Goal: Task Accomplishment & Management: Use online tool/utility

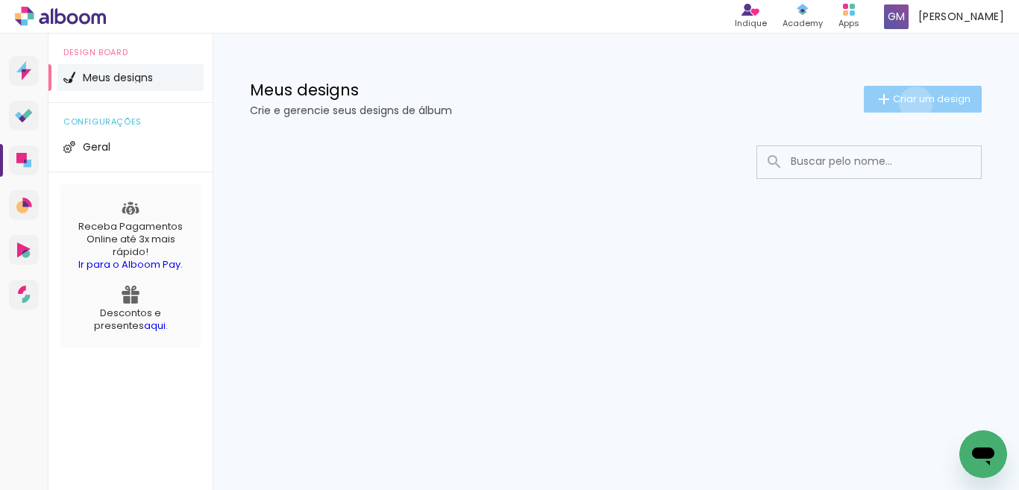
click at [913, 103] on span "Criar um design" at bounding box center [932, 99] width 78 height 10
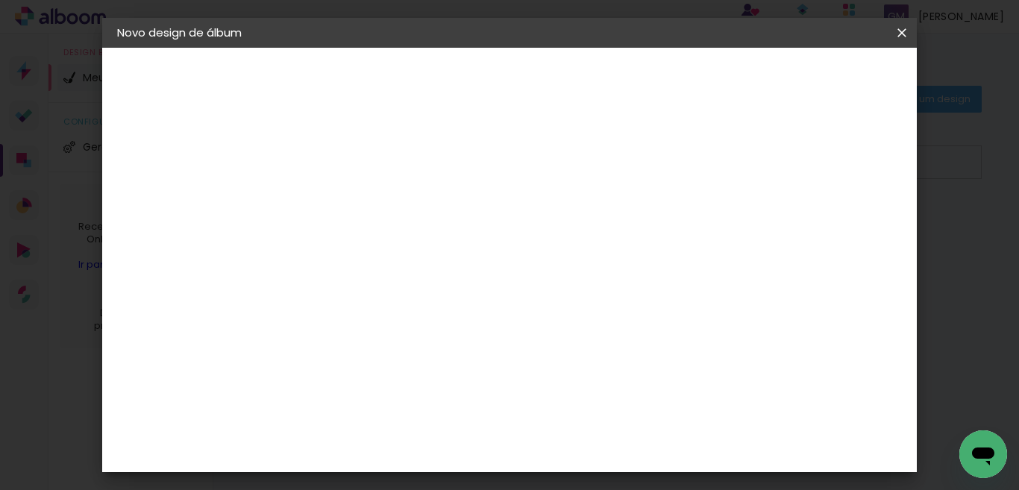
click at [366, 187] on paper-input-container "Título do álbum" at bounding box center [361, 201] width 10 height 38
click at [361, 199] on input at bounding box center [361, 200] width 0 height 23
type input "teste"
type paper-input "teste"
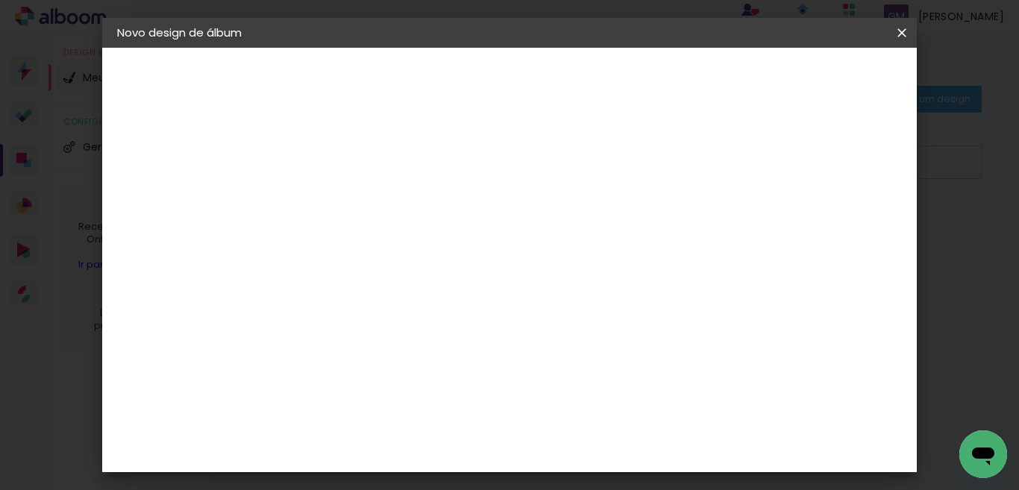
click at [514, 69] on paper-button "Avançar" at bounding box center [477, 78] width 73 height 25
click at [0, 0] on slot "Avançar" at bounding box center [0, 0] width 0 height 0
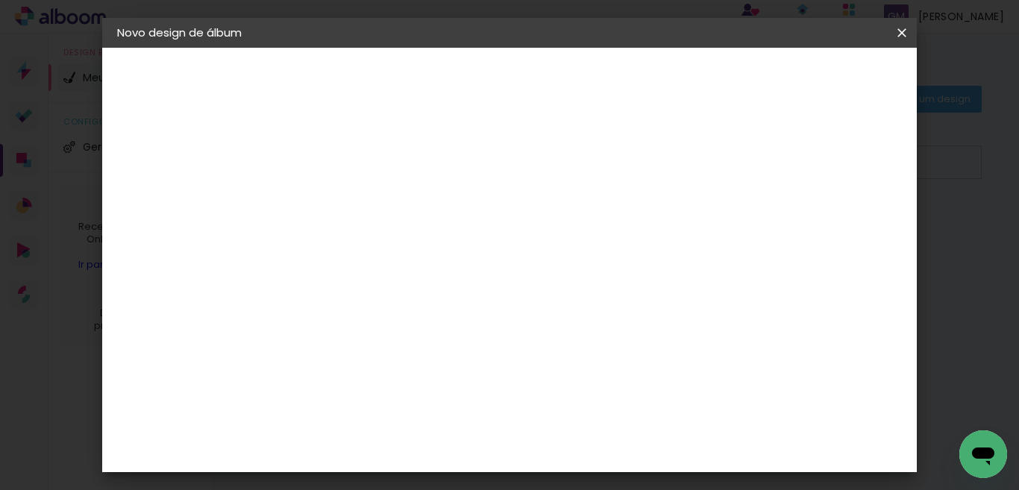
scroll to position [149, 0]
click at [462, 272] on span "25 × 30" at bounding box center [426, 287] width 69 height 31
click at [0, 0] on slot "Avançar" at bounding box center [0, 0] width 0 height 0
click at [707, 76] on span "Iniciar design" at bounding box center [674, 84] width 65 height 21
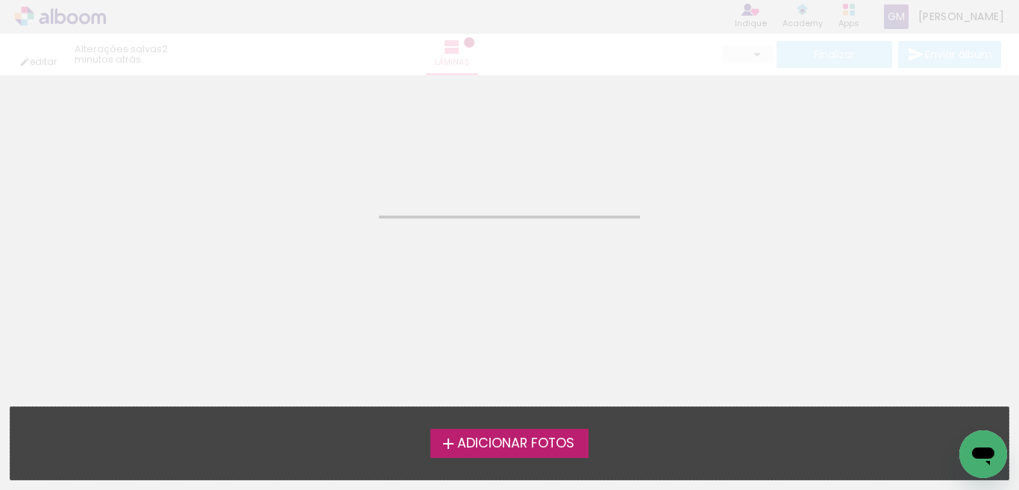
click at [514, 437] on span "Adicionar Fotos" at bounding box center [515, 443] width 117 height 13
click at [0, 0] on input "file" at bounding box center [0, 0] width 0 height 0
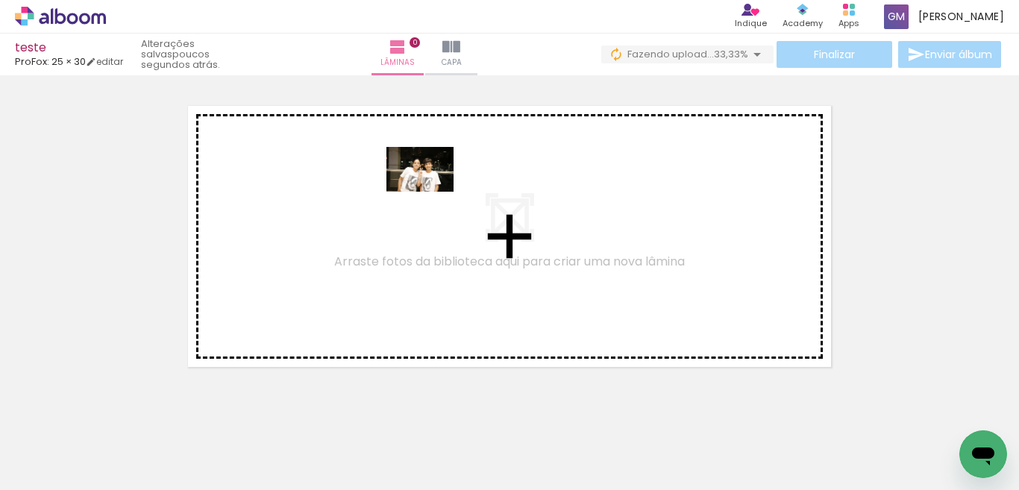
drag, startPoint x: 159, startPoint y: 429, endPoint x: 431, endPoint y: 192, distance: 361.2
click at [431, 192] on quentale-workspace at bounding box center [509, 245] width 1019 height 490
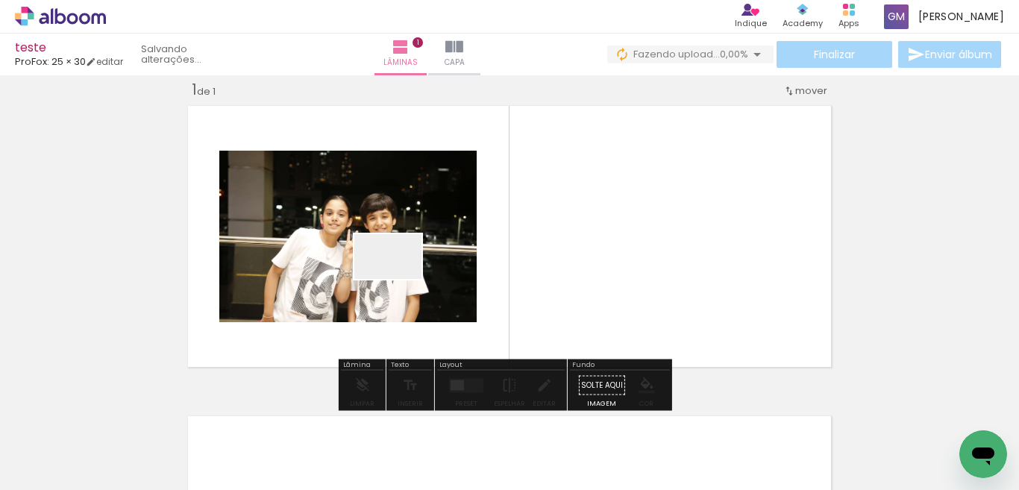
drag, startPoint x: 239, startPoint y: 446, endPoint x: 399, endPoint y: 279, distance: 231.6
click at [399, 279] on quentale-workspace at bounding box center [509, 245] width 1019 height 490
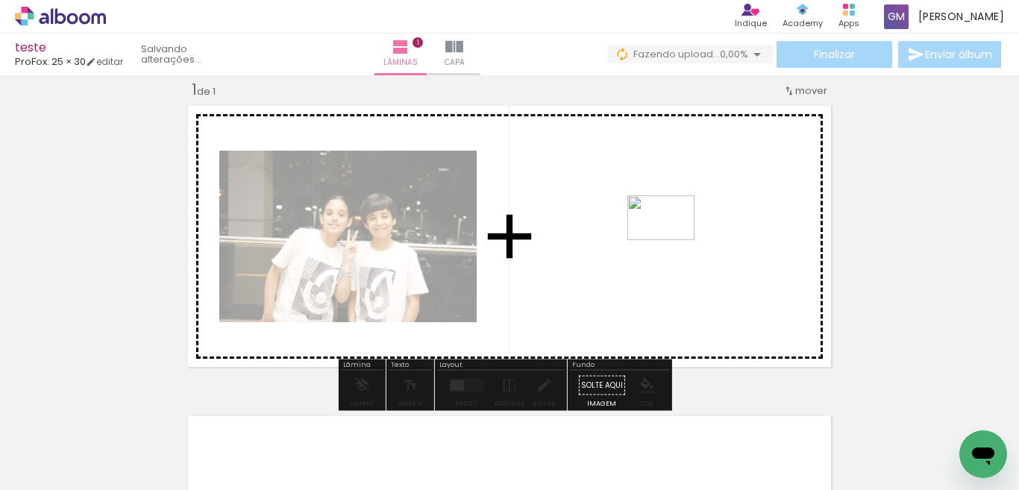
drag, startPoint x: 213, startPoint y: 457, endPoint x: 672, endPoint y: 240, distance: 508.3
click at [672, 240] on quentale-workspace at bounding box center [509, 245] width 1019 height 490
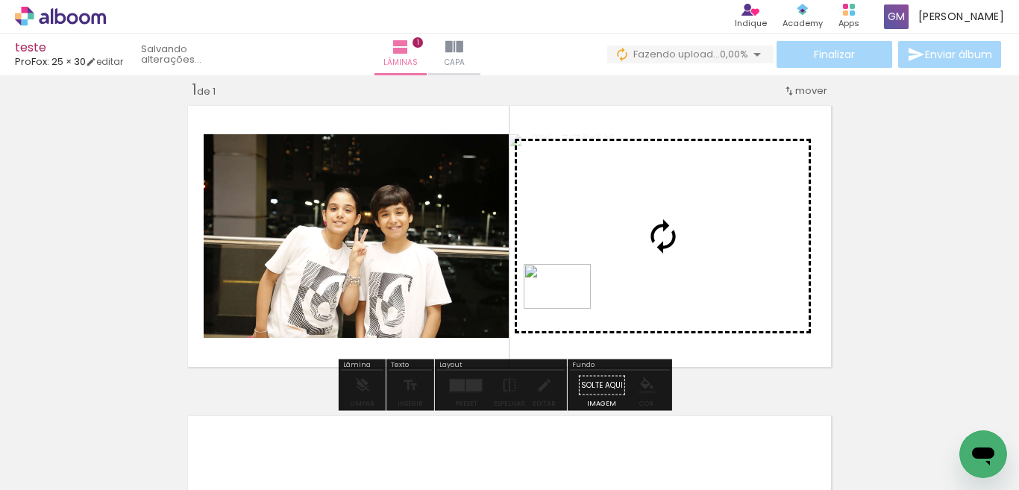
drag, startPoint x: 331, startPoint y: 452, endPoint x: 569, endPoint y: 309, distance: 277.1
click at [569, 309] on quentale-workspace at bounding box center [509, 245] width 1019 height 490
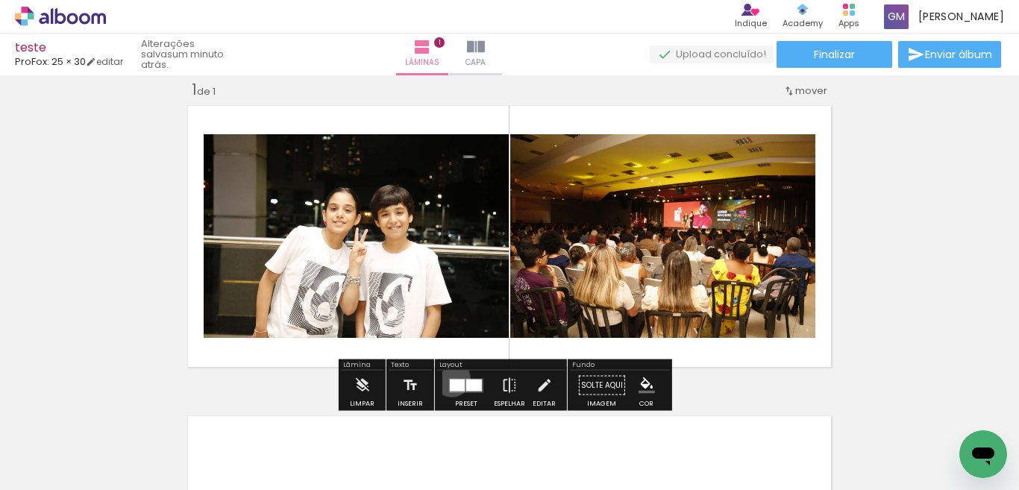
click at [449, 378] on quentale-layouter at bounding box center [466, 385] width 34 height 14
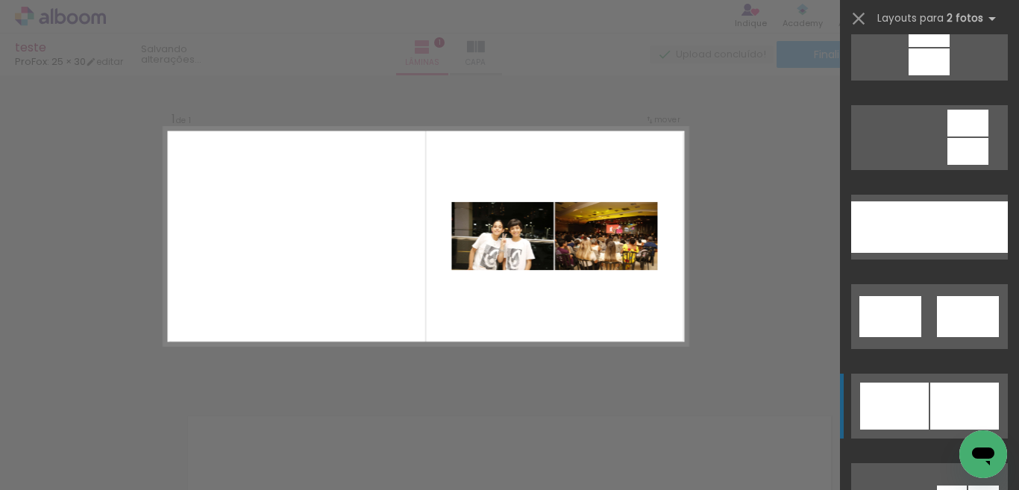
scroll to position [1045, 0]
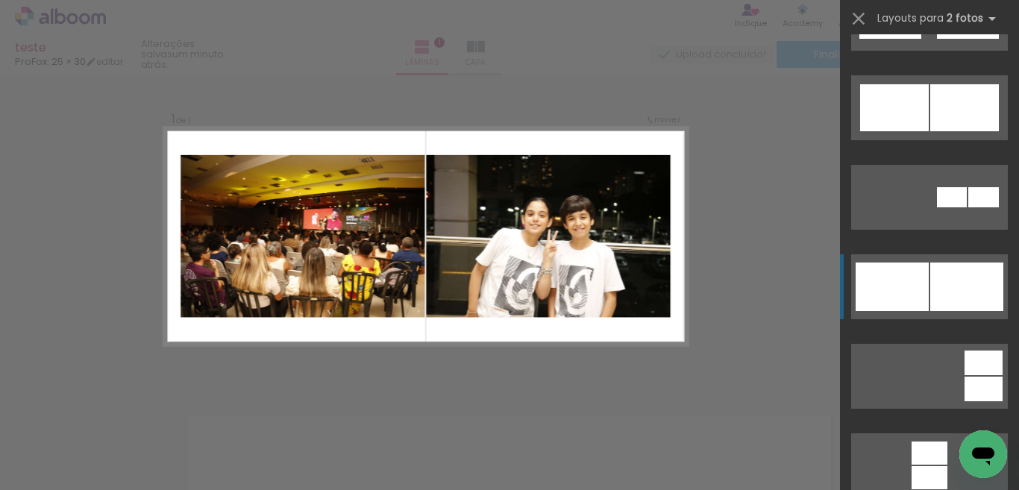
click at [878, 270] on div at bounding box center [892, 287] width 73 height 48
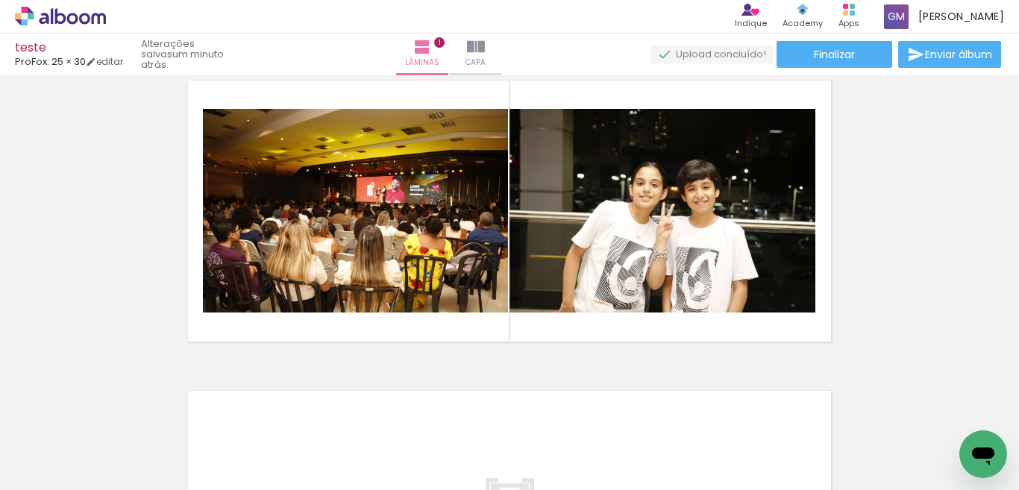
scroll to position [19, 0]
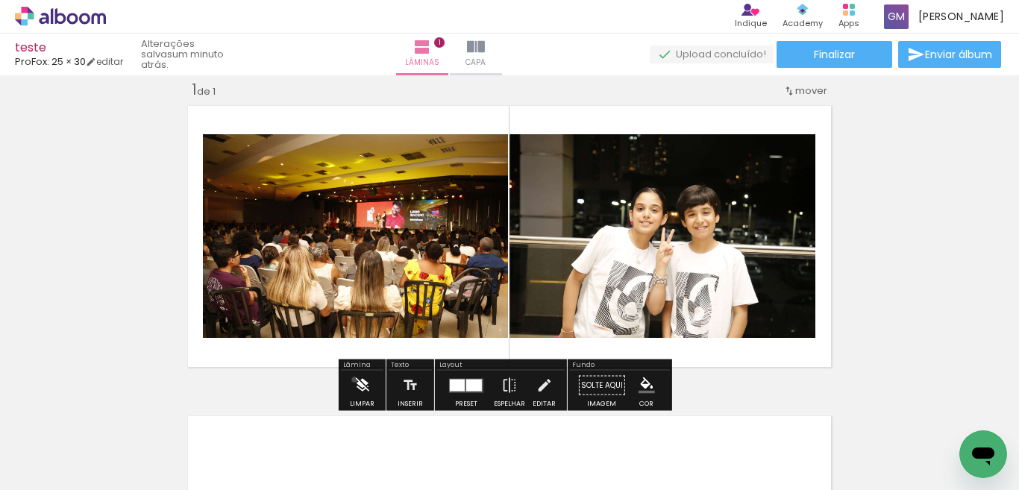
click at [354, 380] on iron-icon at bounding box center [362, 386] width 16 height 30
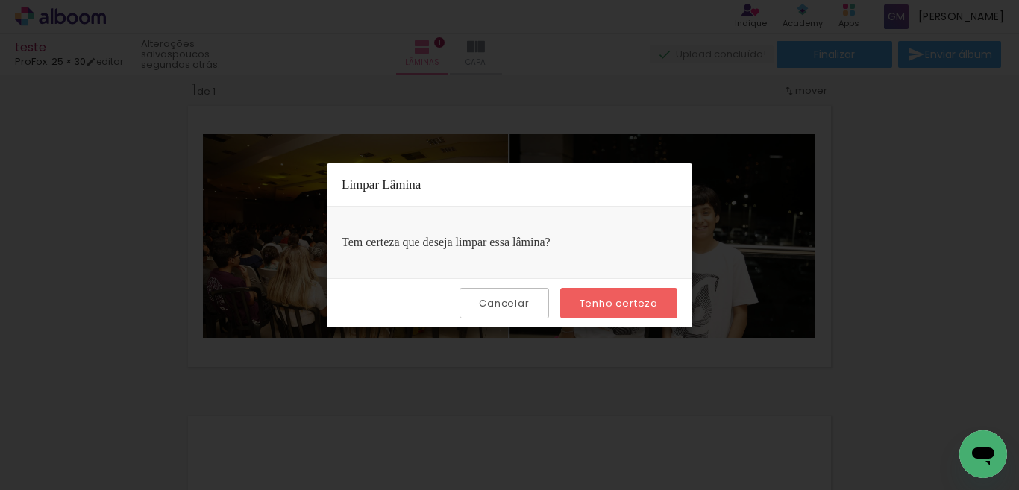
click at [0, 0] on slot "Cancelar" at bounding box center [0, 0] width 0 height 0
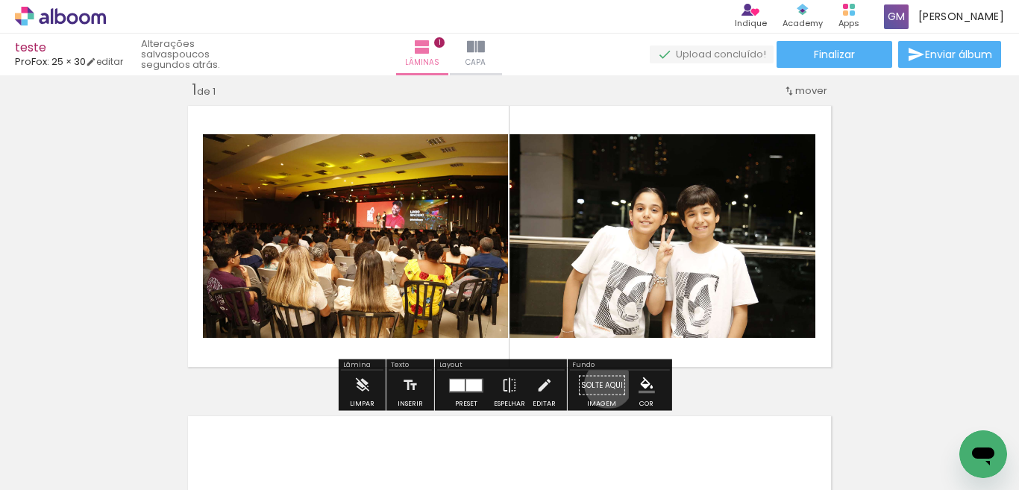
click at [604, 384] on paper-button "Solte aqui Imagem" at bounding box center [602, 390] width 54 height 38
click at [639, 379] on iron-icon "color picker" at bounding box center [647, 386] width 16 height 16
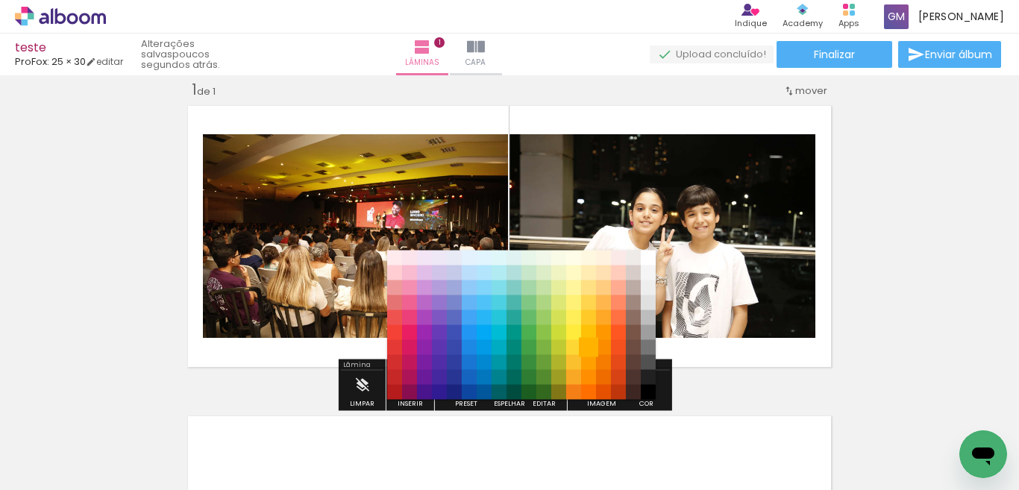
click at [586, 350] on paper-item "#ffb300" at bounding box center [588, 347] width 15 height 15
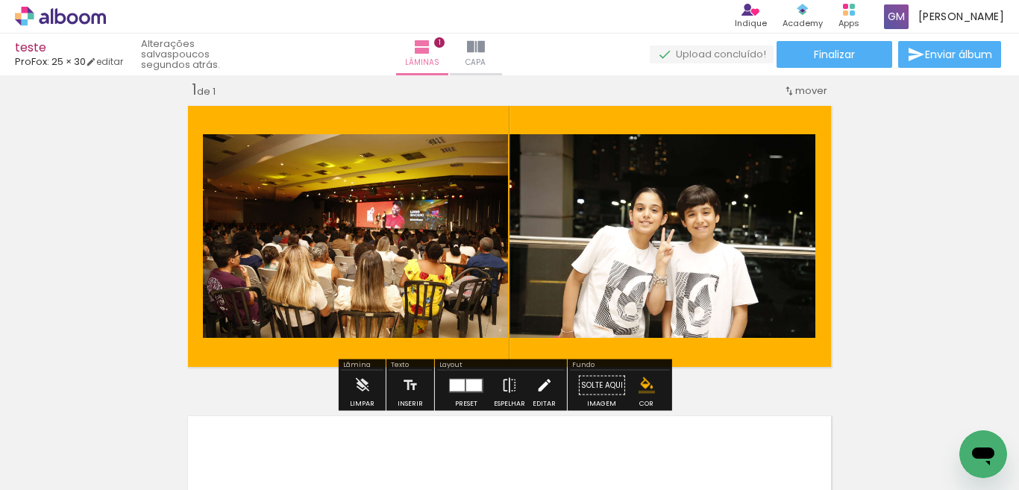
click at [546, 382] on iron-icon at bounding box center [544, 386] width 16 height 30
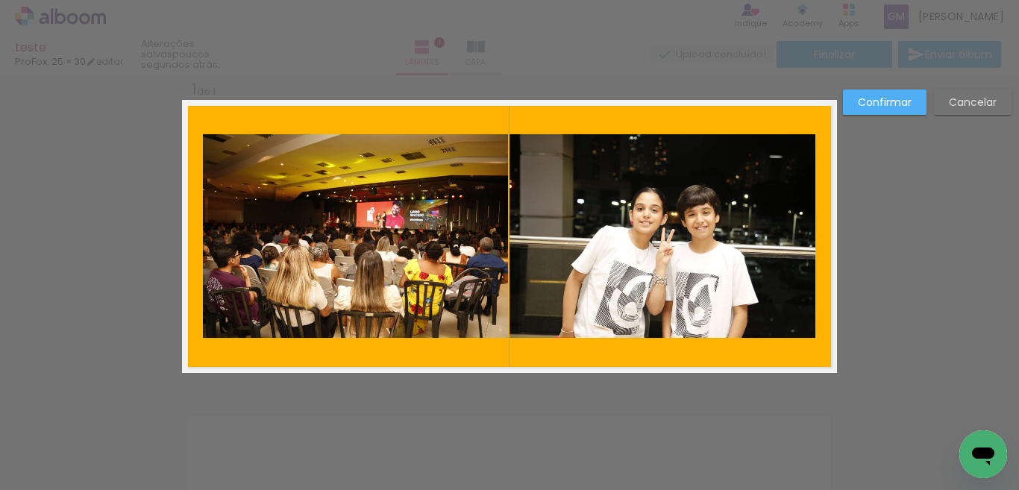
drag, startPoint x: 548, startPoint y: 355, endPoint x: 604, endPoint y: 349, distance: 57.0
click at [604, 349] on quentale-layouter at bounding box center [509, 236] width 655 height 273
click at [0, 0] on slot "Cancelar" at bounding box center [0, 0] width 0 height 0
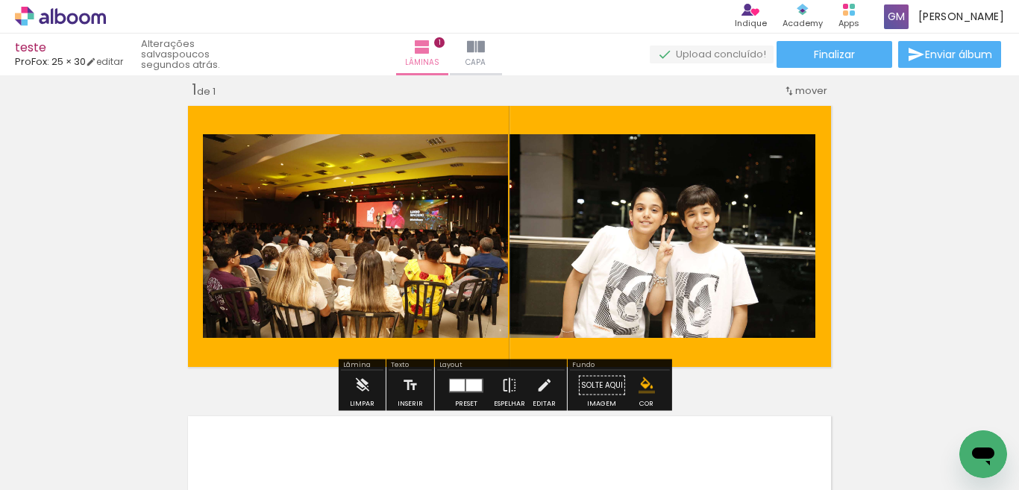
click at [457, 385] on div at bounding box center [457, 385] width 15 height 12
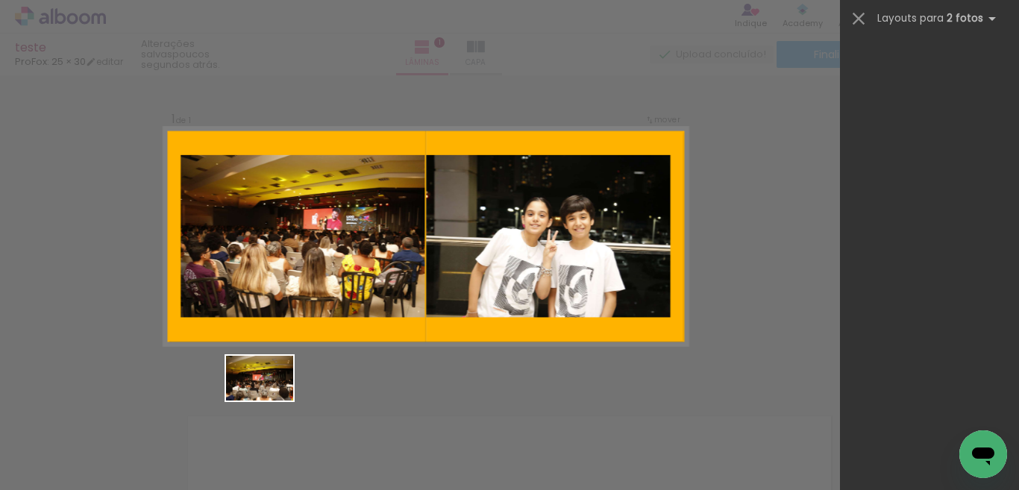
scroll to position [1253, 0]
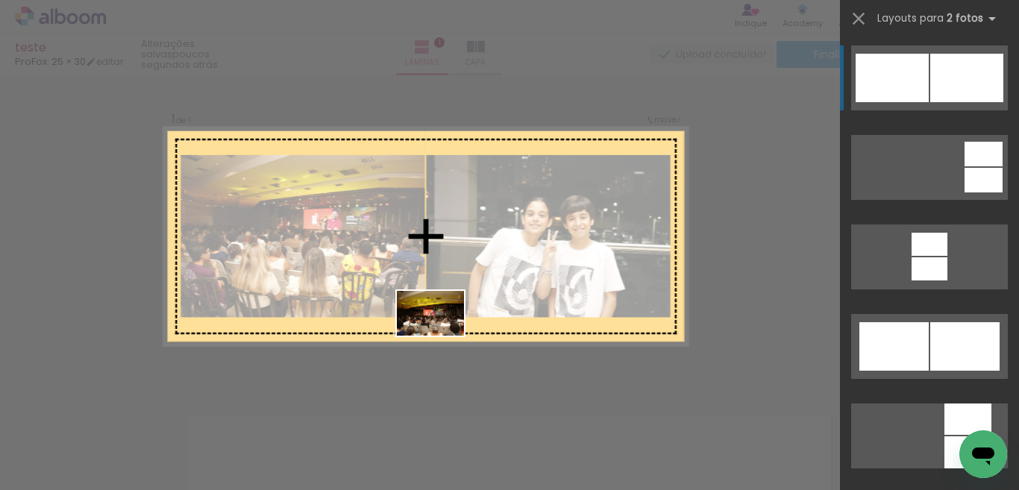
drag, startPoint x: 255, startPoint y: 410, endPoint x: 441, endPoint y: 335, distance: 200.5
click at [441, 335] on quentale-workspace at bounding box center [509, 245] width 1019 height 490
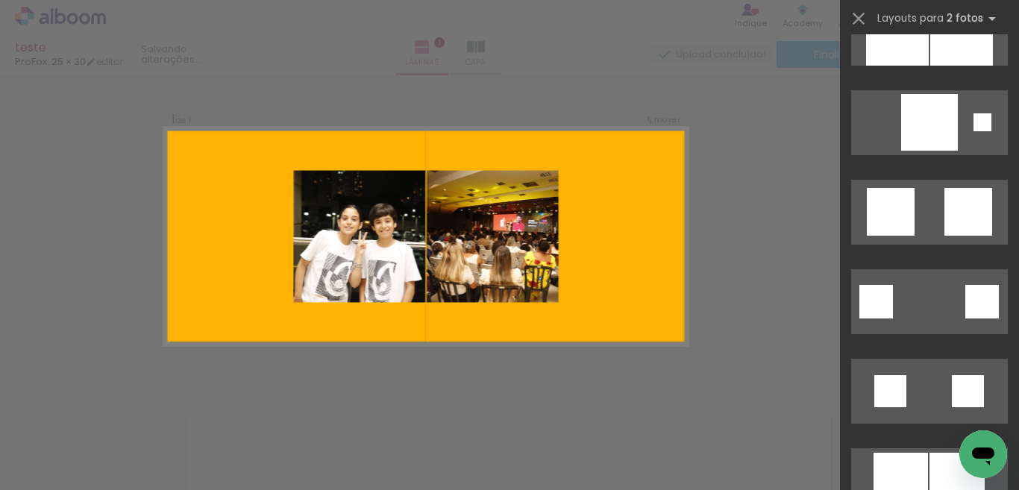
scroll to position [3999, 0]
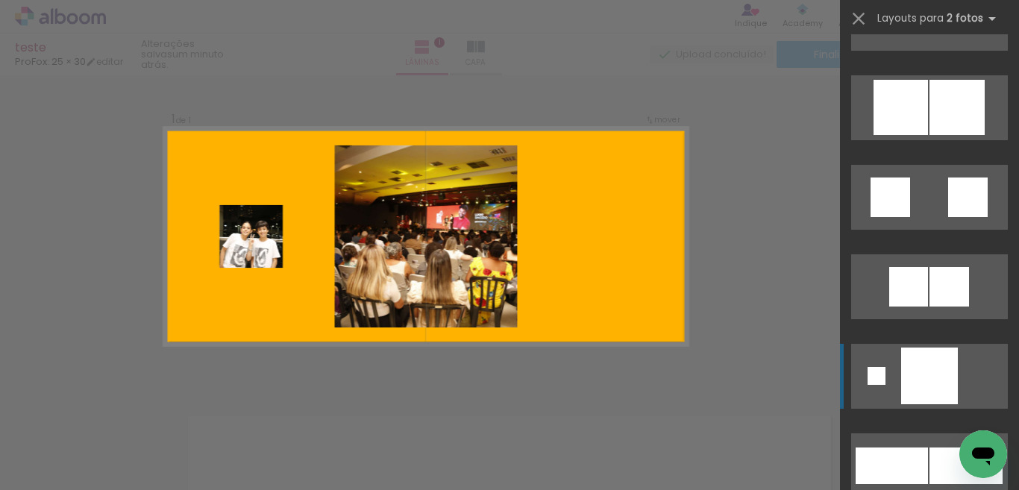
click at [927, 386] on div at bounding box center [929, 376] width 57 height 57
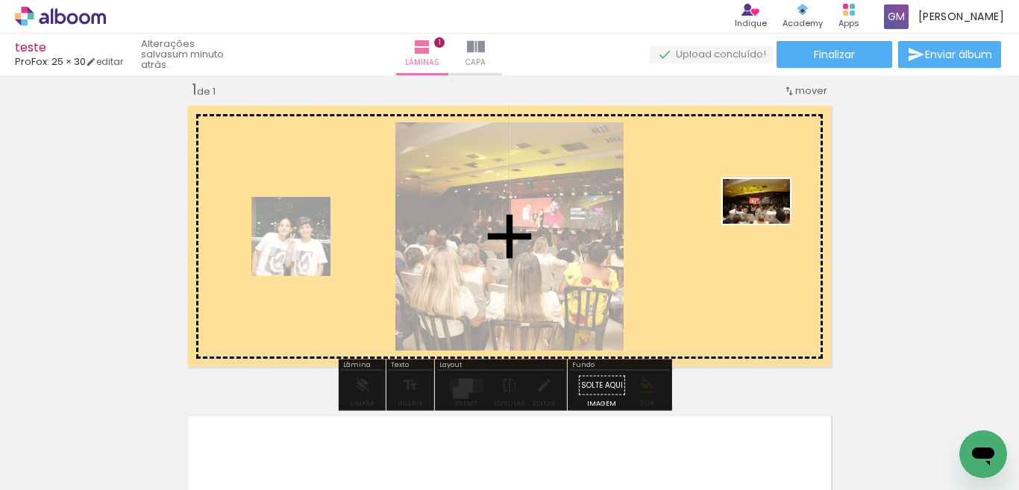
drag, startPoint x: 222, startPoint y: 440, endPoint x: 768, endPoint y: 224, distance: 586.7
click at [768, 224] on quentale-workspace at bounding box center [509, 245] width 1019 height 490
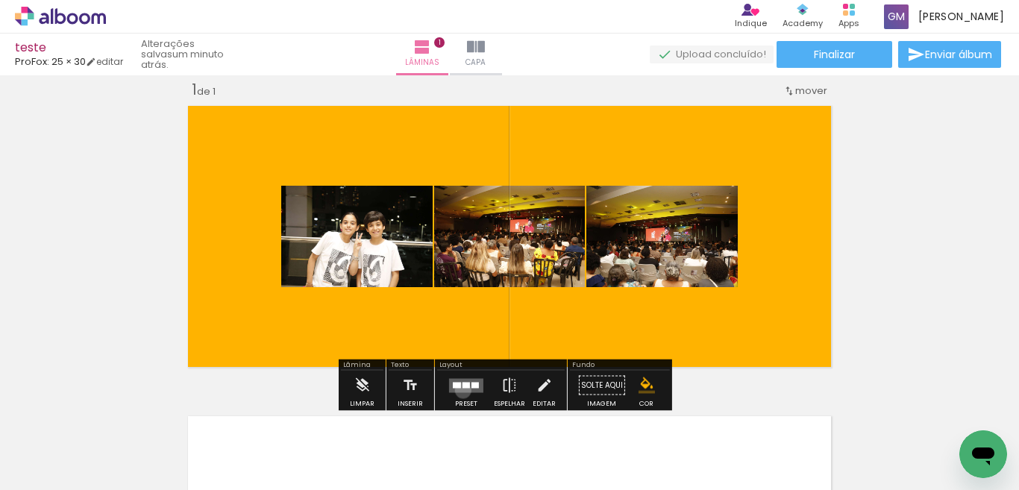
click at [460, 390] on quentale-layouter at bounding box center [466, 385] width 34 height 14
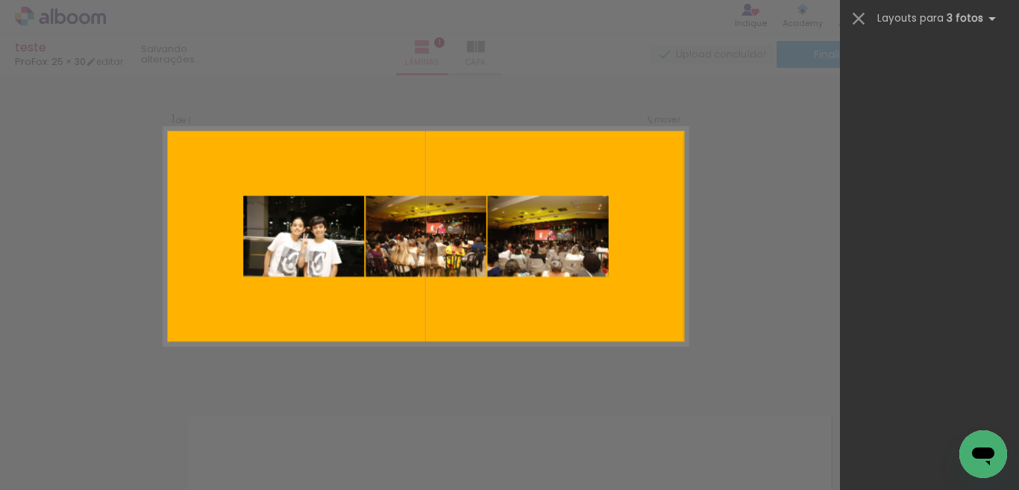
scroll to position [0, 0]
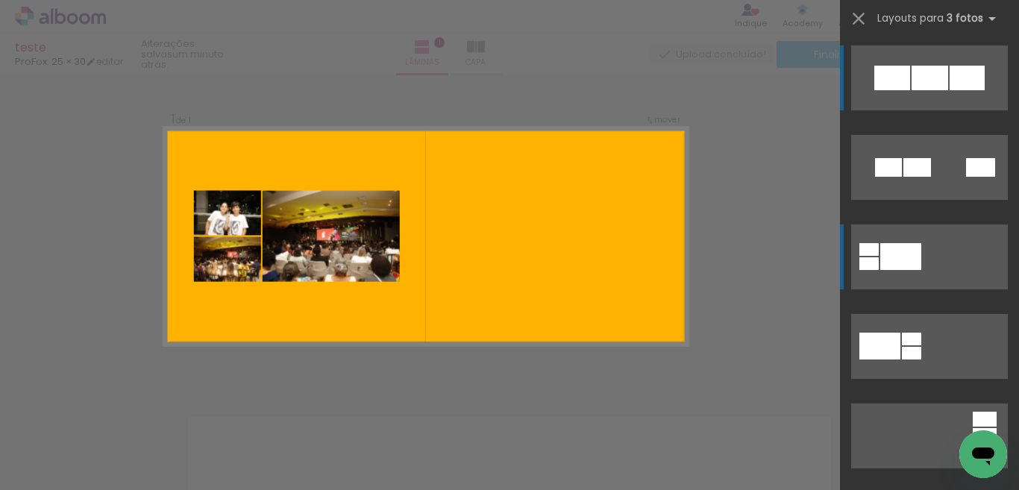
click at [895, 241] on quentale-layouter at bounding box center [929, 257] width 157 height 65
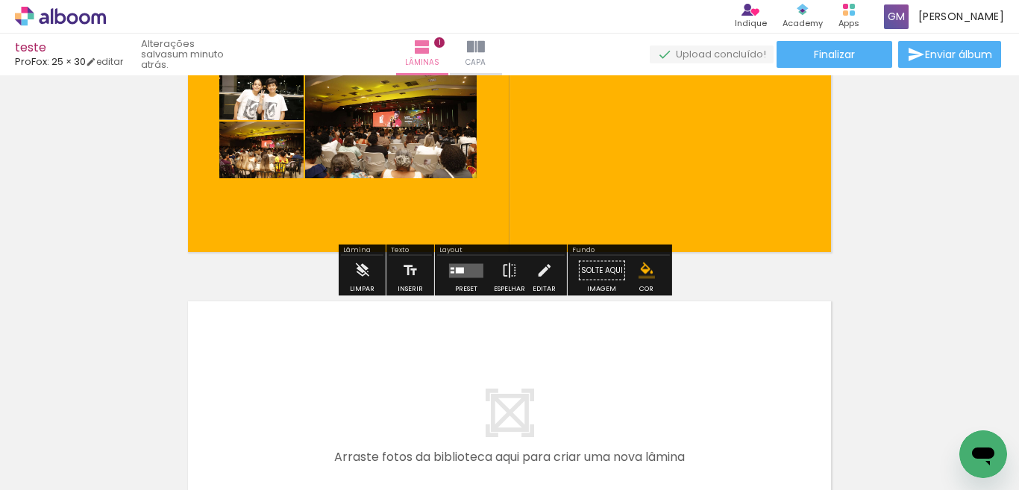
scroll to position [75, 0]
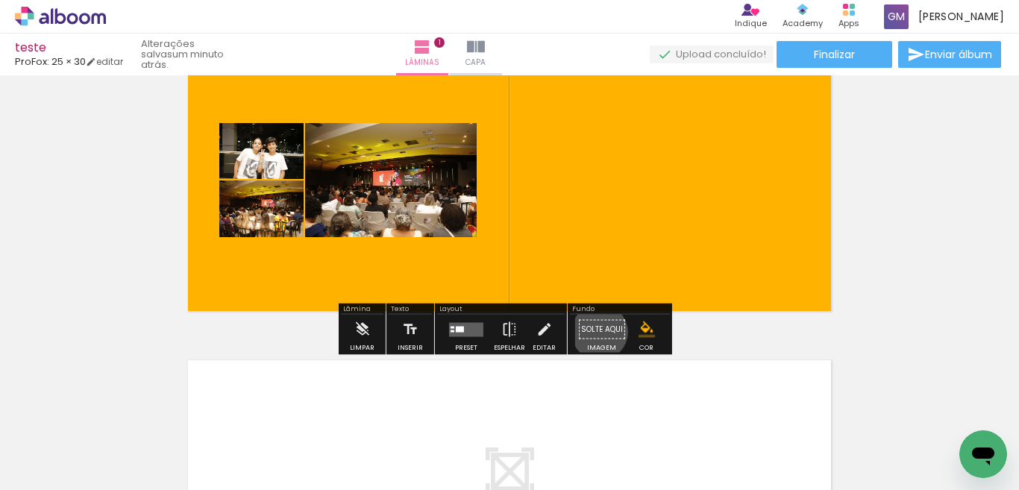
click at [595, 332] on paper-button "Solte aqui Imagem" at bounding box center [602, 334] width 54 height 38
click at [125, 442] on div at bounding box center [150, 440] width 74 height 49
click at [272, 279] on quentale-layouter at bounding box center [509, 180] width 655 height 273
click at [601, 325] on paper-button "Solte aqui Imagem" at bounding box center [602, 334] width 54 height 38
click at [598, 348] on paper-button "Solte aqui Imagem" at bounding box center [602, 334] width 54 height 38
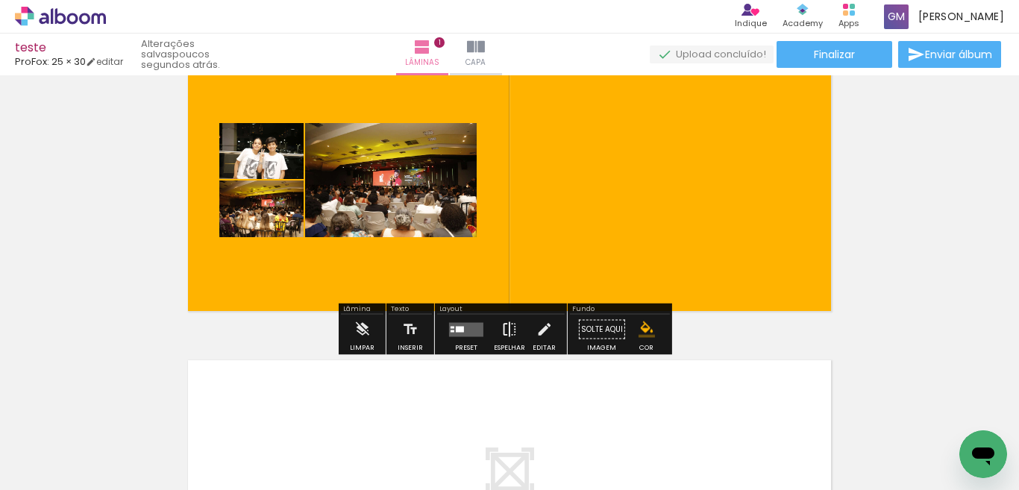
click at [501, 329] on iron-icon at bounding box center [509, 330] width 16 height 30
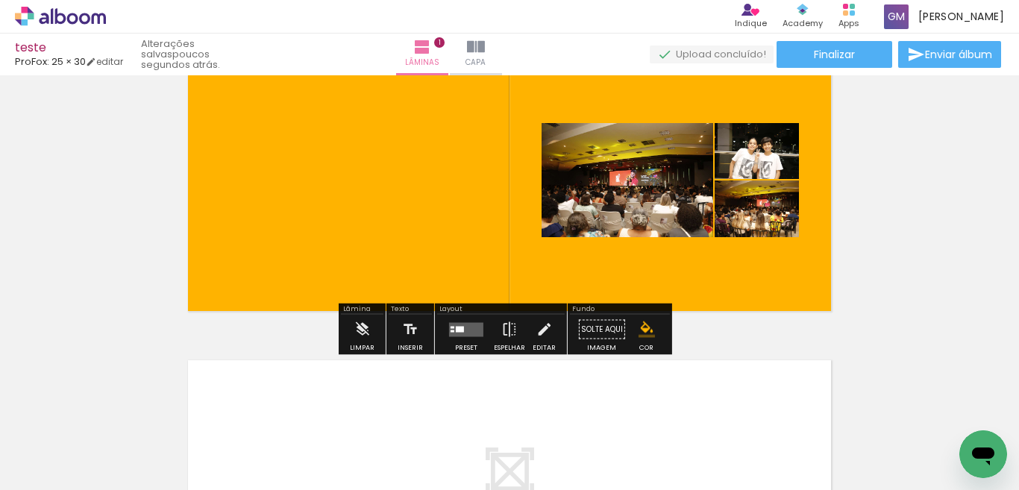
click at [419, 216] on quentale-layouter at bounding box center [509, 180] width 655 height 273
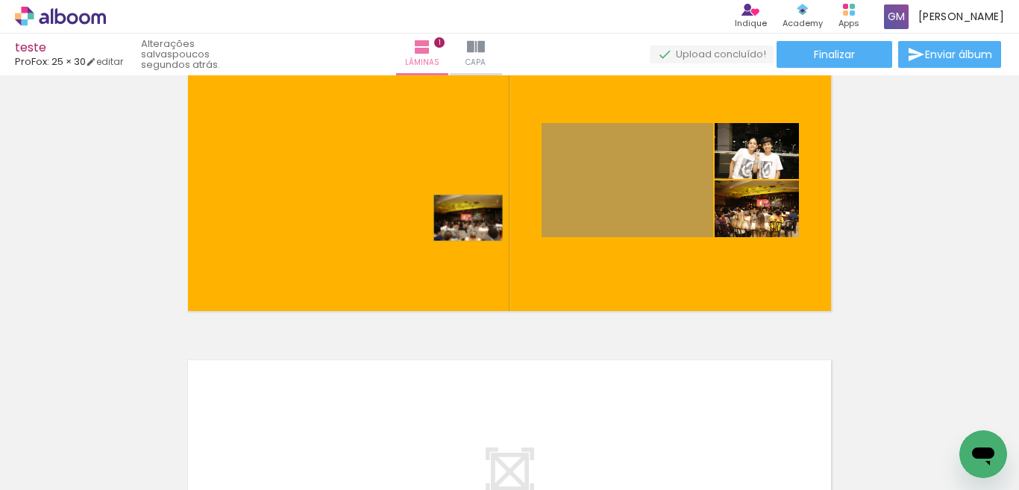
drag, startPoint x: 604, startPoint y: 202, endPoint x: 462, endPoint y: 218, distance: 142.6
click at [462, 218] on quentale-layouter at bounding box center [509, 180] width 655 height 273
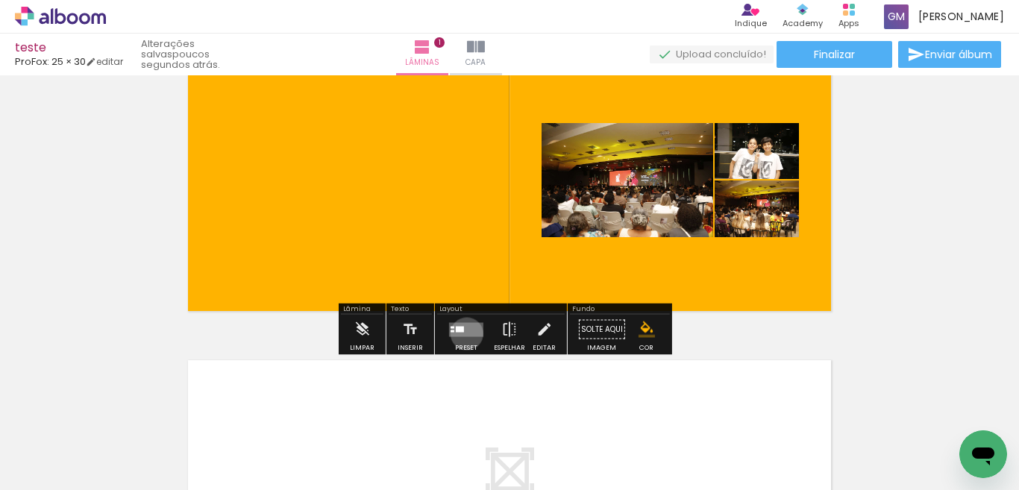
click at [463, 333] on quentale-layouter at bounding box center [466, 329] width 34 height 14
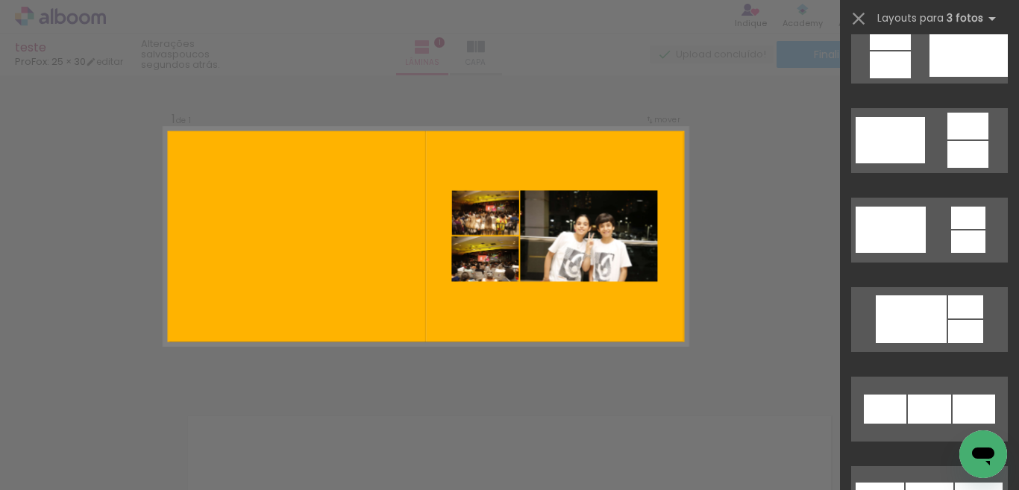
scroll to position [477, 0]
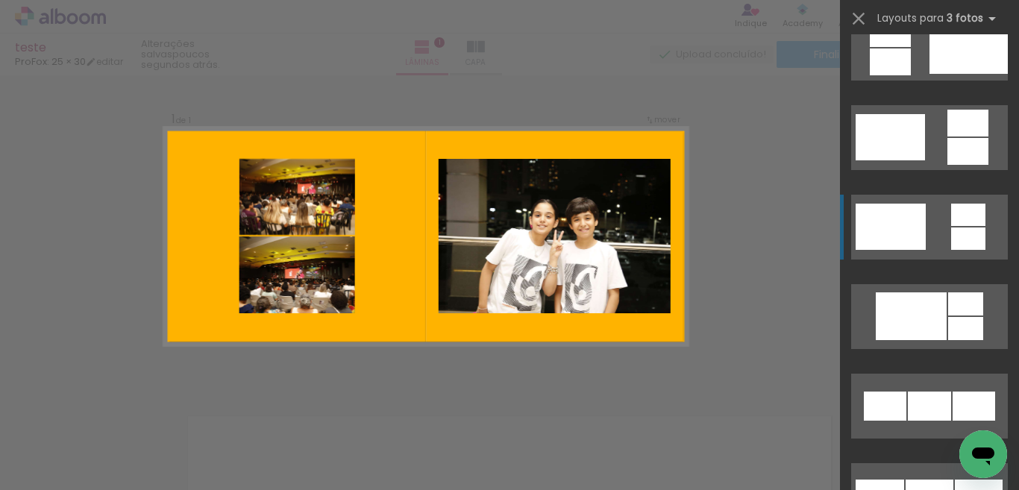
click at [962, 219] on div at bounding box center [968, 215] width 34 height 22
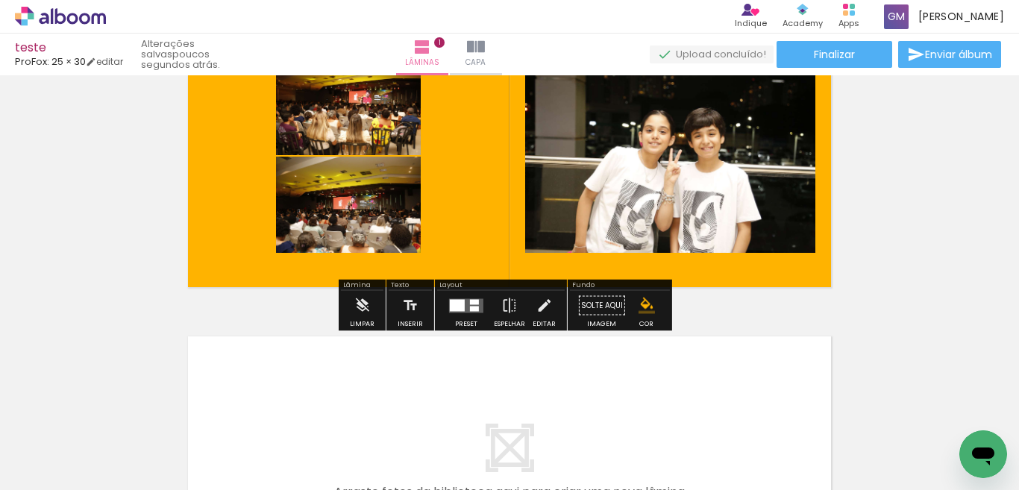
scroll to position [149, 0]
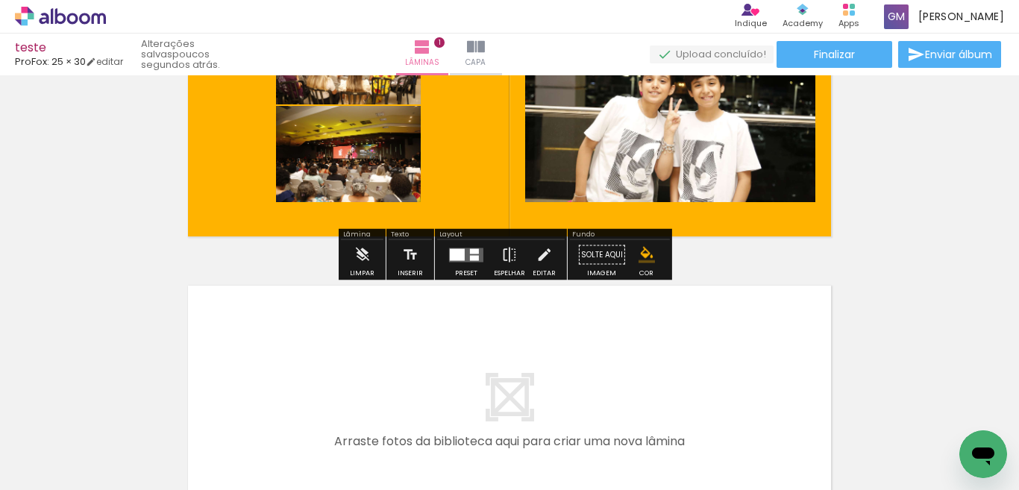
click at [605, 266] on paper-button "Solte aqui Imagem" at bounding box center [602, 259] width 54 height 38
click at [602, 254] on paper-button "Solte aqui Imagem" at bounding box center [602, 259] width 54 height 38
click at [595, 270] on paper-button "Solte aqui Imagem" at bounding box center [602, 259] width 54 height 38
click at [482, 175] on quentale-layouter at bounding box center [509, 105] width 655 height 273
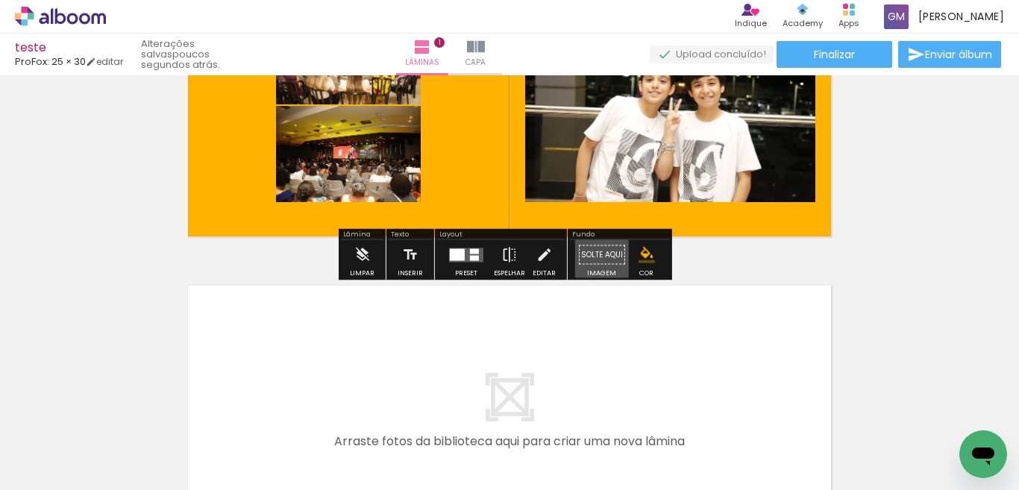
drag, startPoint x: 604, startPoint y: 261, endPoint x: 419, endPoint y: 169, distance: 207.5
click at [454, 175] on div "Inserir lâmina 1 de 1" at bounding box center [509, 241] width 1019 height 621
click at [595, 263] on paper-button "Solte aqui Imagem" at bounding box center [602, 259] width 54 height 38
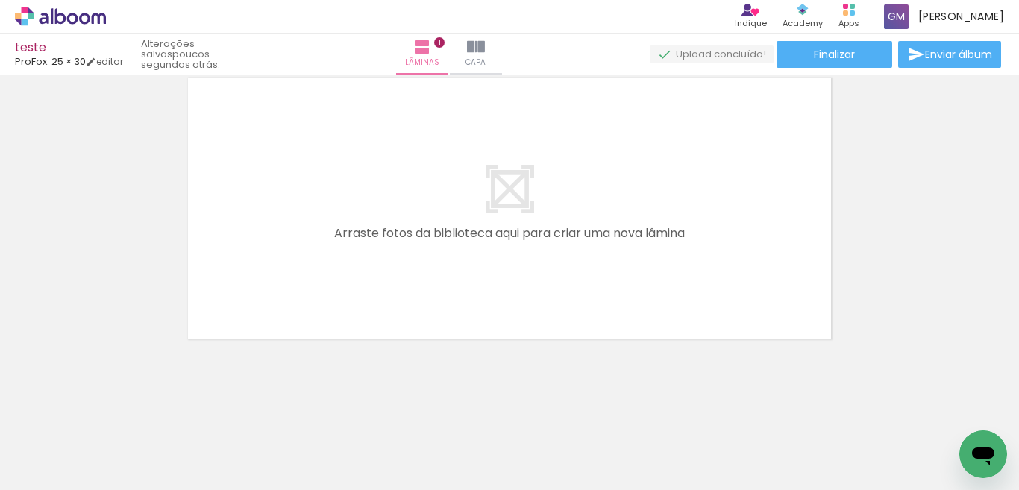
scroll to position [0, 0]
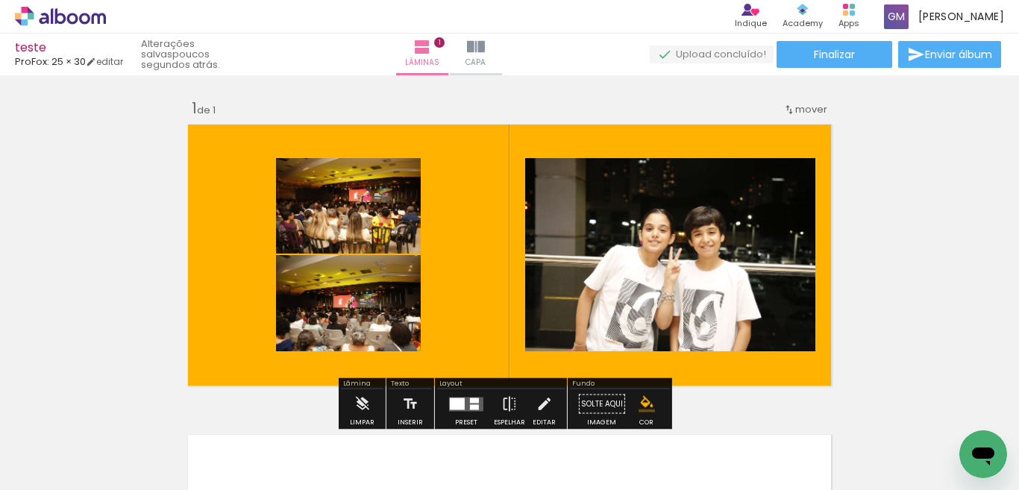
click at [618, 388] on div "Fundo" at bounding box center [620, 384] width 100 height 9
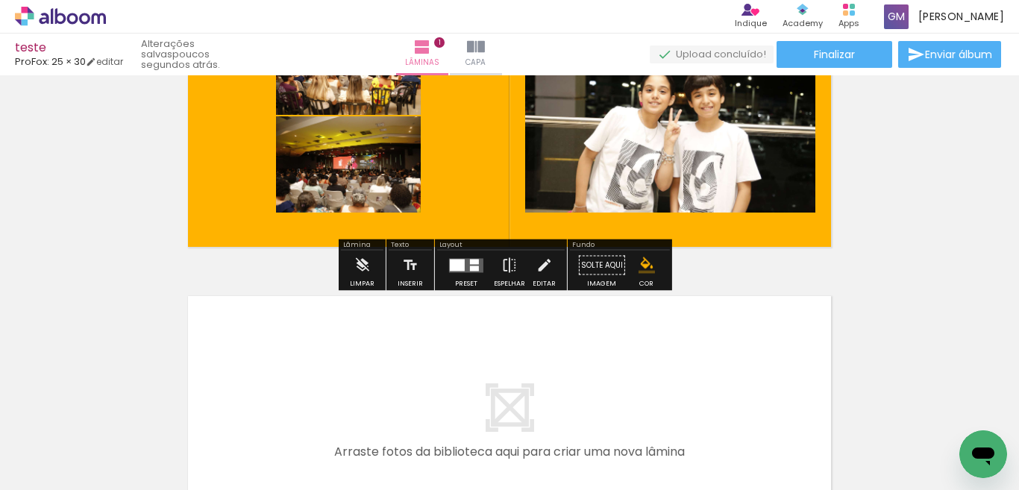
scroll to position [149, 0]
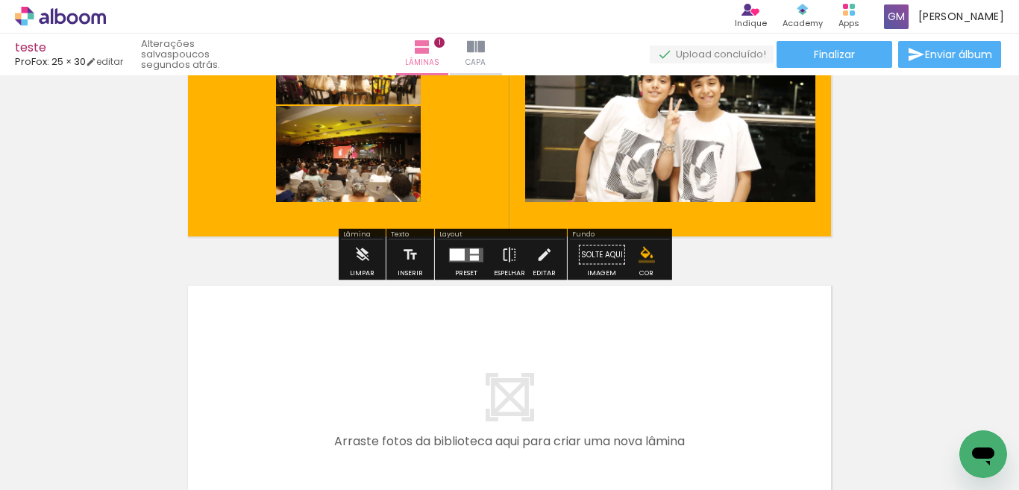
click at [600, 252] on paper-button "Solte aqui Imagem" at bounding box center [602, 259] width 54 height 38
click at [600, 266] on paper-button "Solte aqui Imagem" at bounding box center [602, 259] width 54 height 38
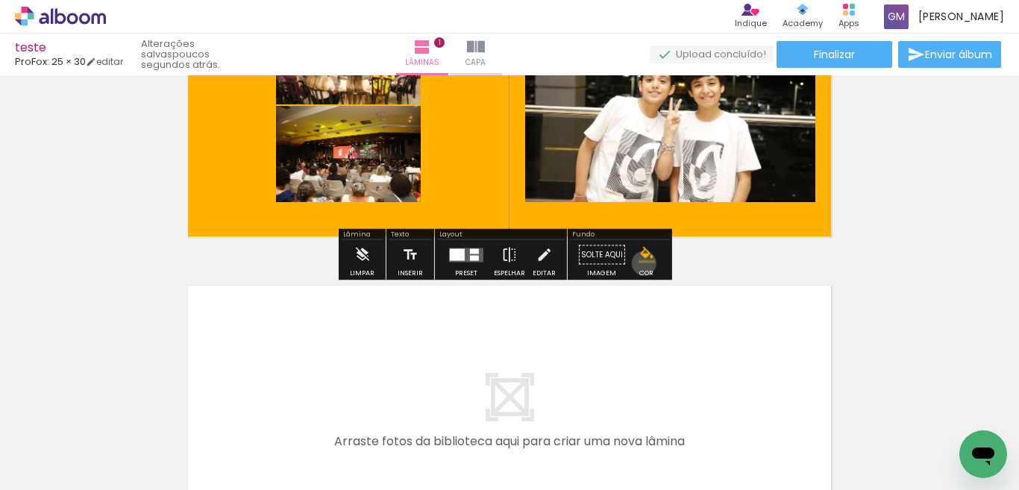
click at [639, 263] on paper-menu-button "#ffebee #ffcdd2 #ef9a9a #e57373 #ef5350 #f44336 #e53935 #d32f2f #c62828 #b71c1c…" at bounding box center [647, 255] width 28 height 28
click at [639, 274] on div "Cor" at bounding box center [646, 273] width 14 height 7
click at [639, 257] on iron-icon "color picker" at bounding box center [647, 255] width 16 height 16
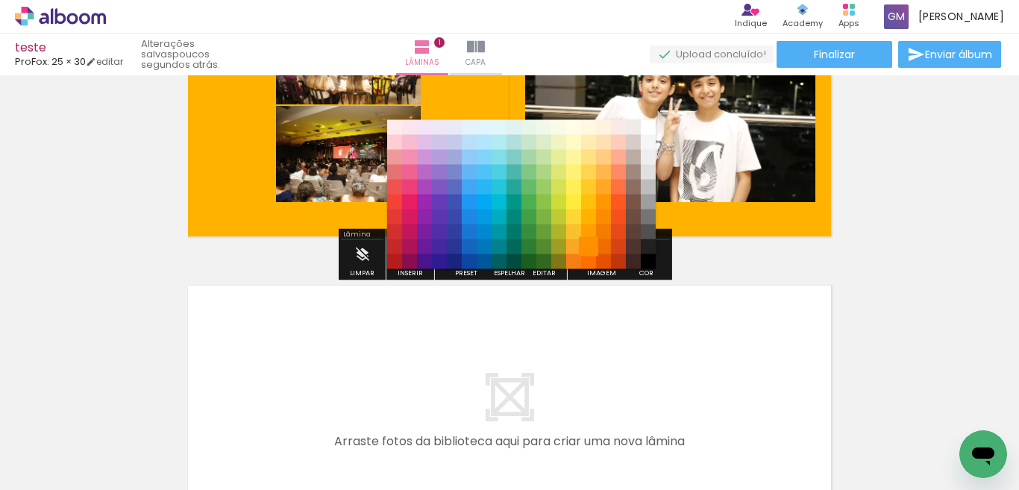
click at [583, 239] on paper-item "#ff8f00" at bounding box center [588, 246] width 15 height 15
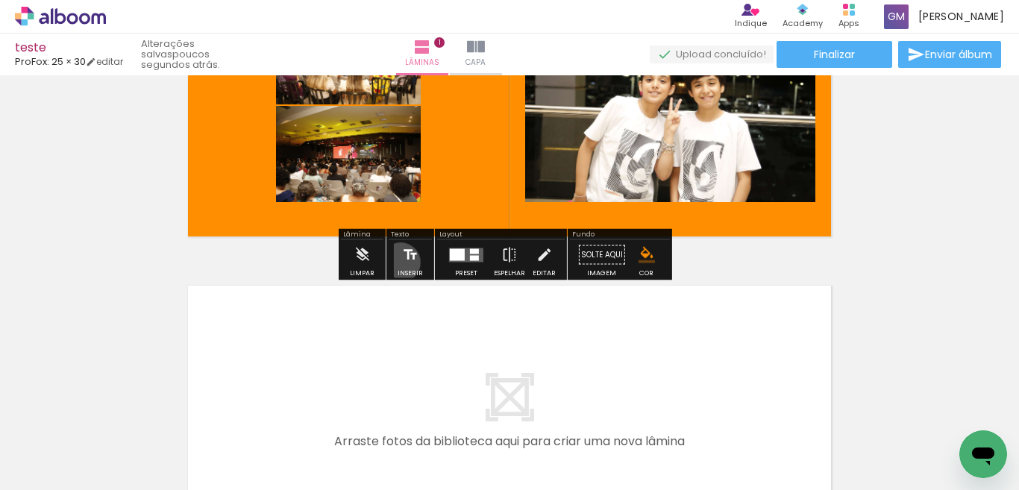
click at [402, 263] on iron-icon at bounding box center [410, 255] width 16 height 30
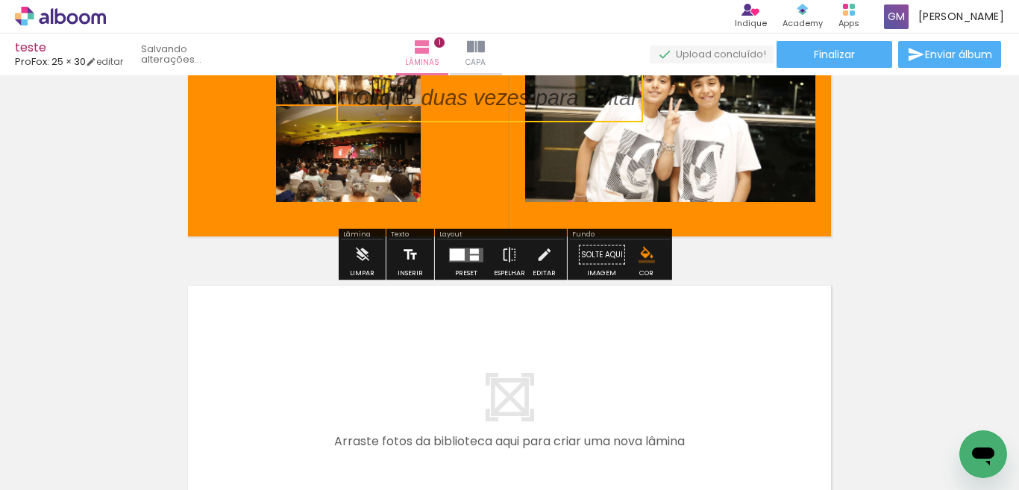
scroll to position [148, 0]
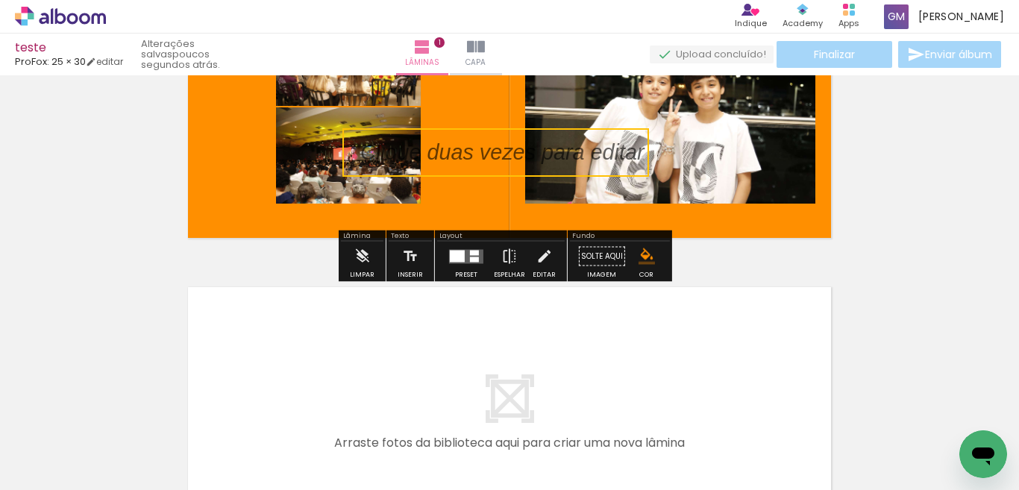
drag, startPoint x: 449, startPoint y: 110, endPoint x: 455, endPoint y: 163, distance: 53.3
click at [455, 163] on quentale-selection at bounding box center [495, 152] width 307 height 48
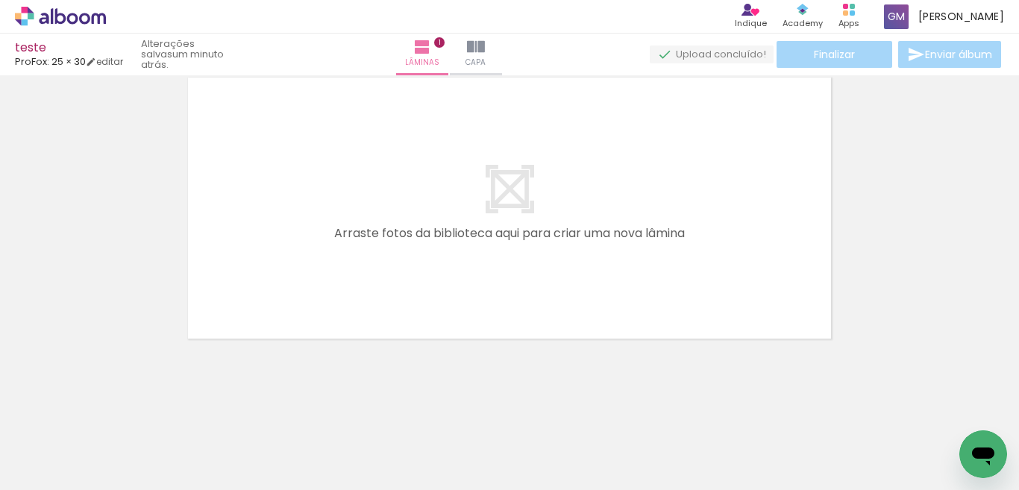
scroll to position [0, 0]
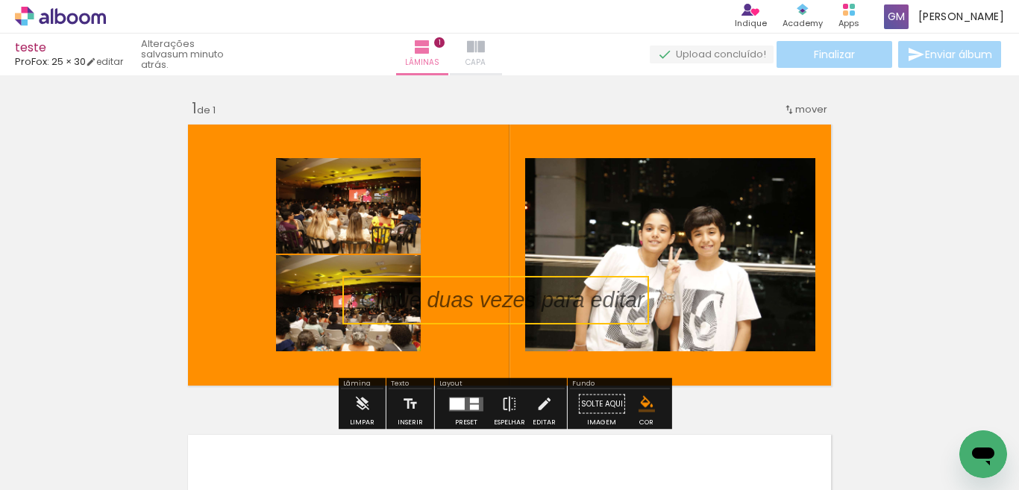
click at [486, 56] on span "Capa" at bounding box center [476, 62] width 20 height 13
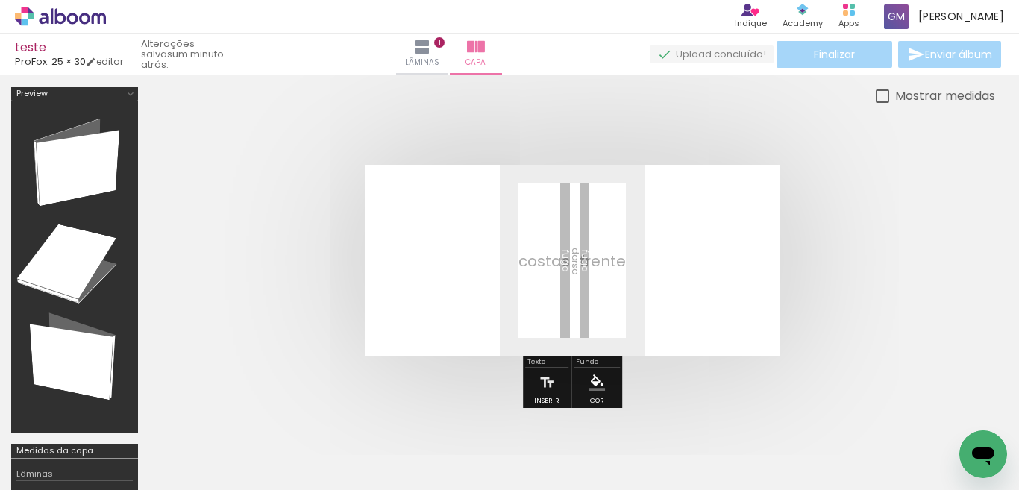
click at [878, 88] on paper-checkbox "Mostrar medidas" at bounding box center [935, 96] width 119 height 19
type paper-checkbox "on"
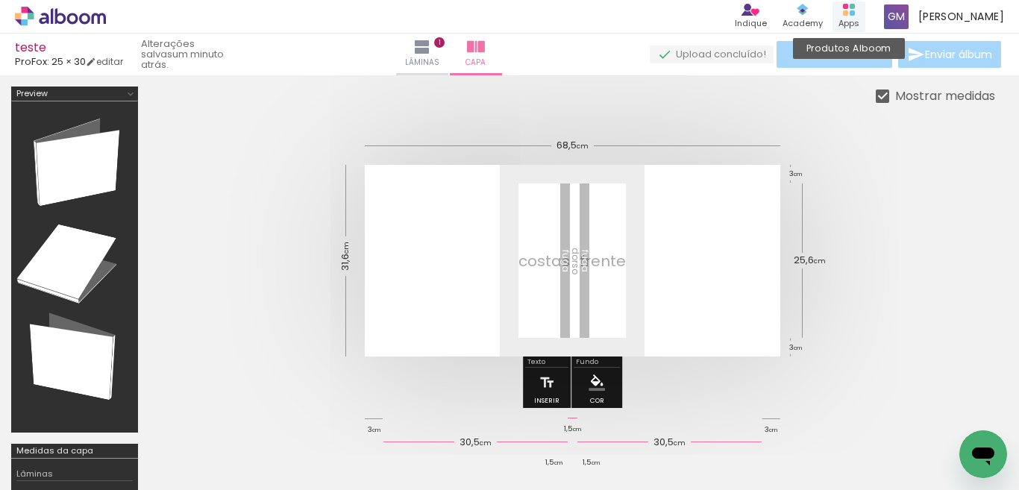
click at [848, 7] on div "Produtos Alboom Apps" at bounding box center [849, 16] width 33 height 31
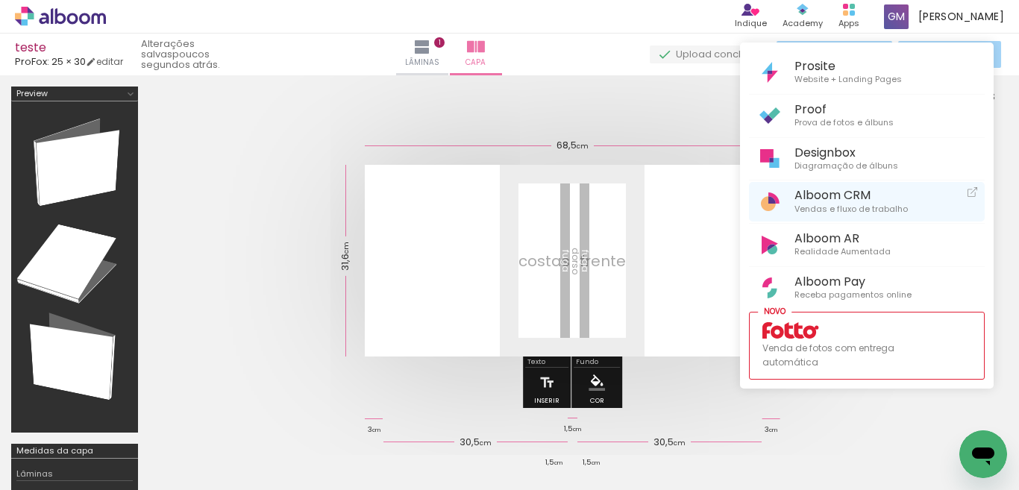
click at [827, 192] on span "Alboom CRM" at bounding box center [851, 195] width 113 height 14
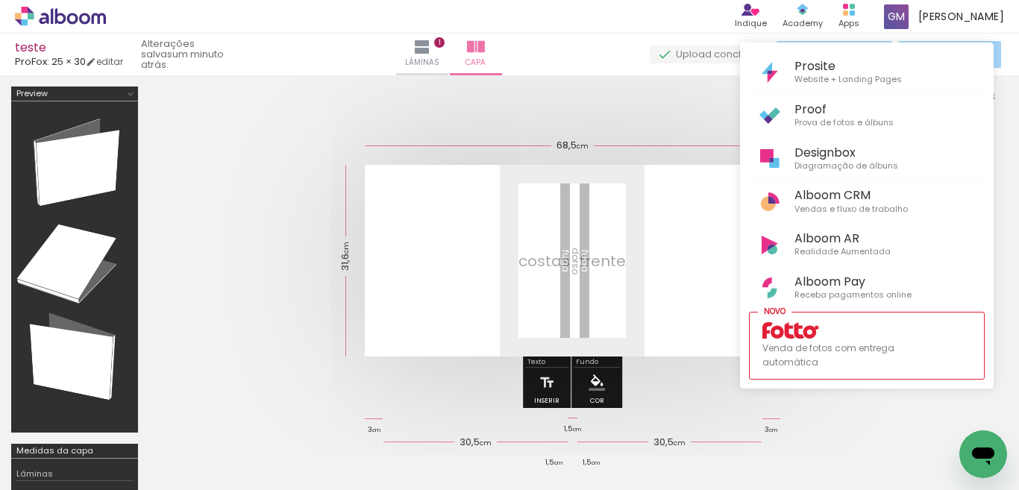
click at [789, 11] on div at bounding box center [509, 245] width 1019 height 490
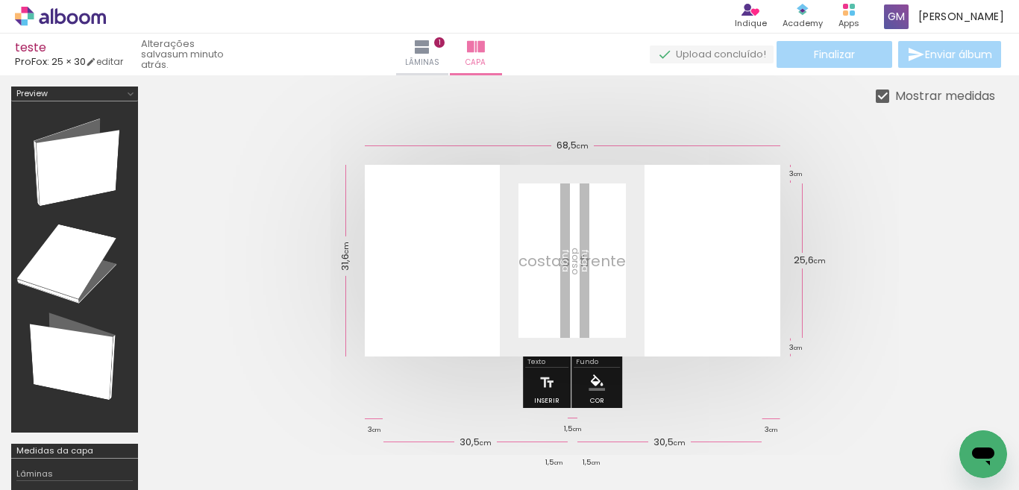
click at [789, 11] on div "Conteúdo que inspira Academy" at bounding box center [803, 16] width 52 height 31
click at [839, 18] on div "Apps" at bounding box center [849, 23] width 21 height 13
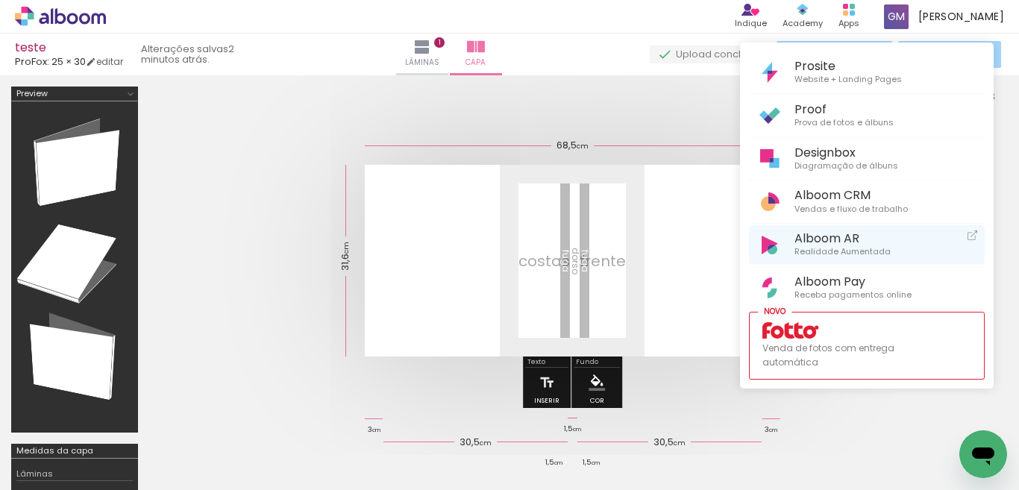
click at [802, 242] on span "Alboom AR" at bounding box center [843, 238] width 96 height 14
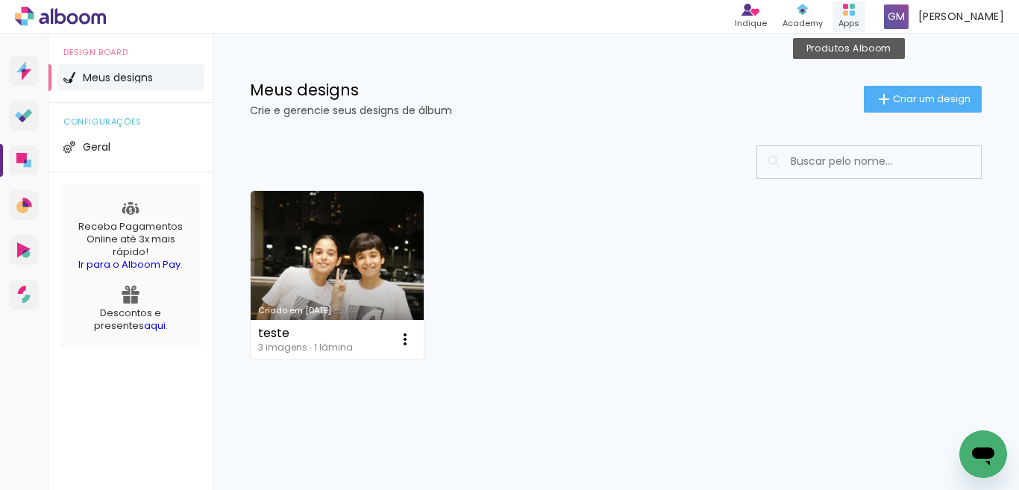
click at [843, 9] on icon at bounding box center [849, 10] width 12 height 12
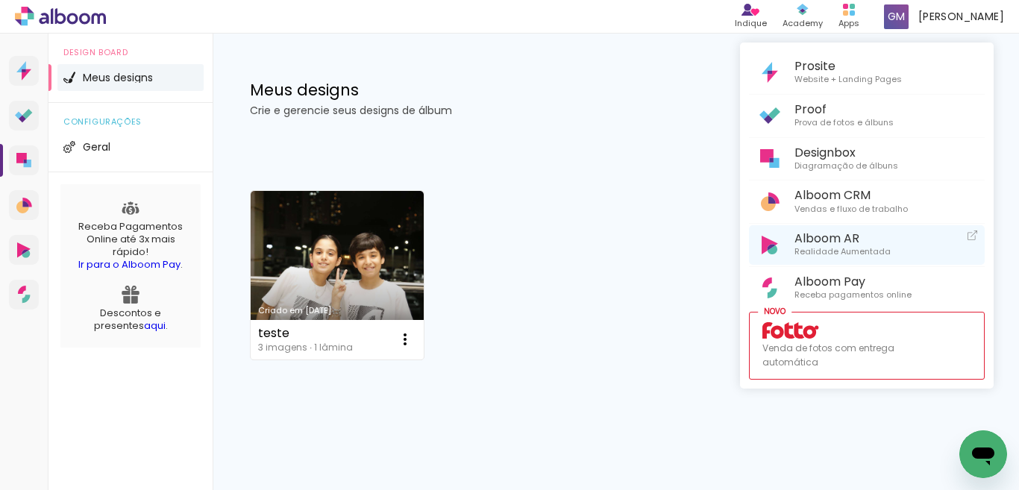
click at [833, 228] on link "Alboom AR Realidade Aumentada" at bounding box center [867, 245] width 236 height 40
